Goal: Navigation & Orientation: Find specific page/section

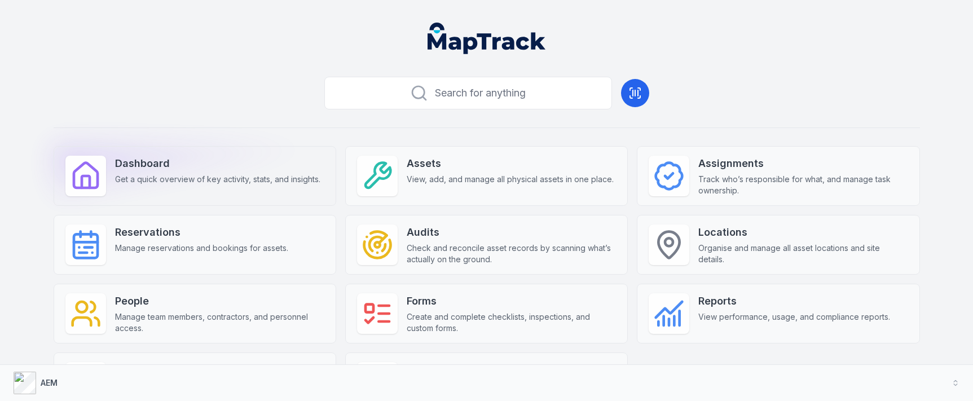
click at [211, 165] on strong "Dashboard" at bounding box center [217, 164] width 205 height 16
